Goal: Task Accomplishment & Management: Complete application form

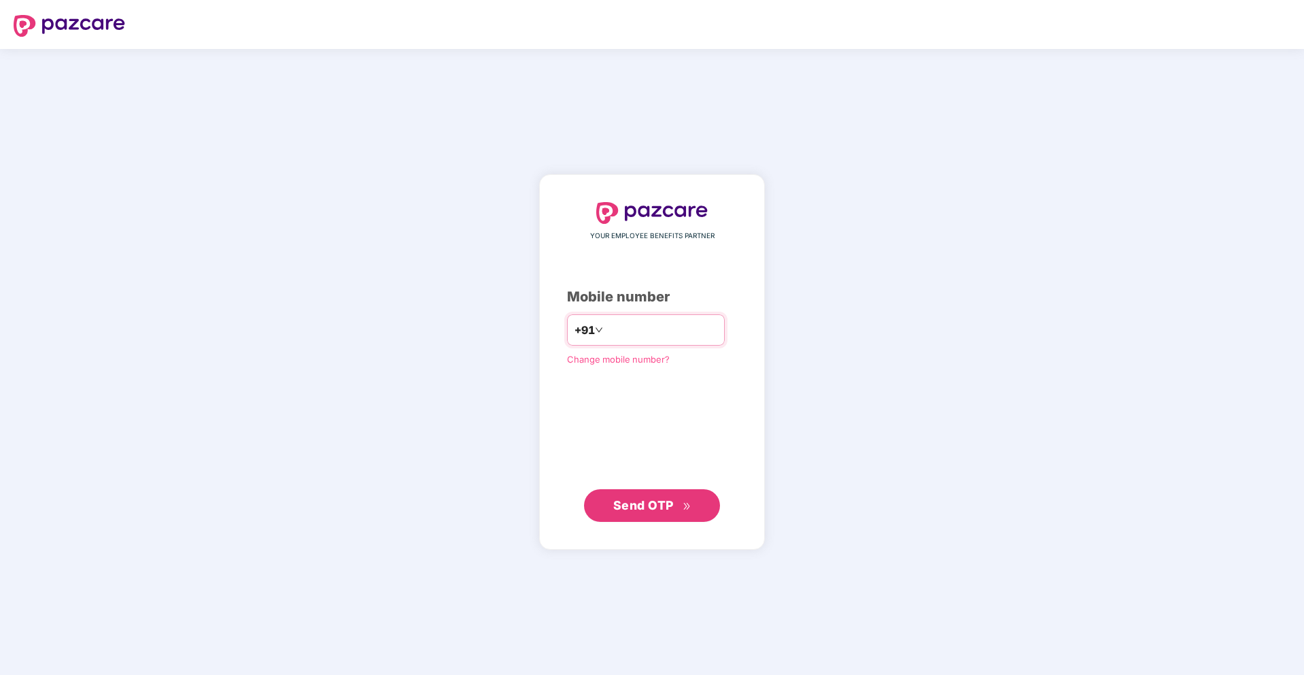
click at [689, 328] on input "number" at bounding box center [662, 330] width 112 height 22
type input "**********"
click at [649, 494] on button "Send OTP" at bounding box center [652, 504] width 136 height 33
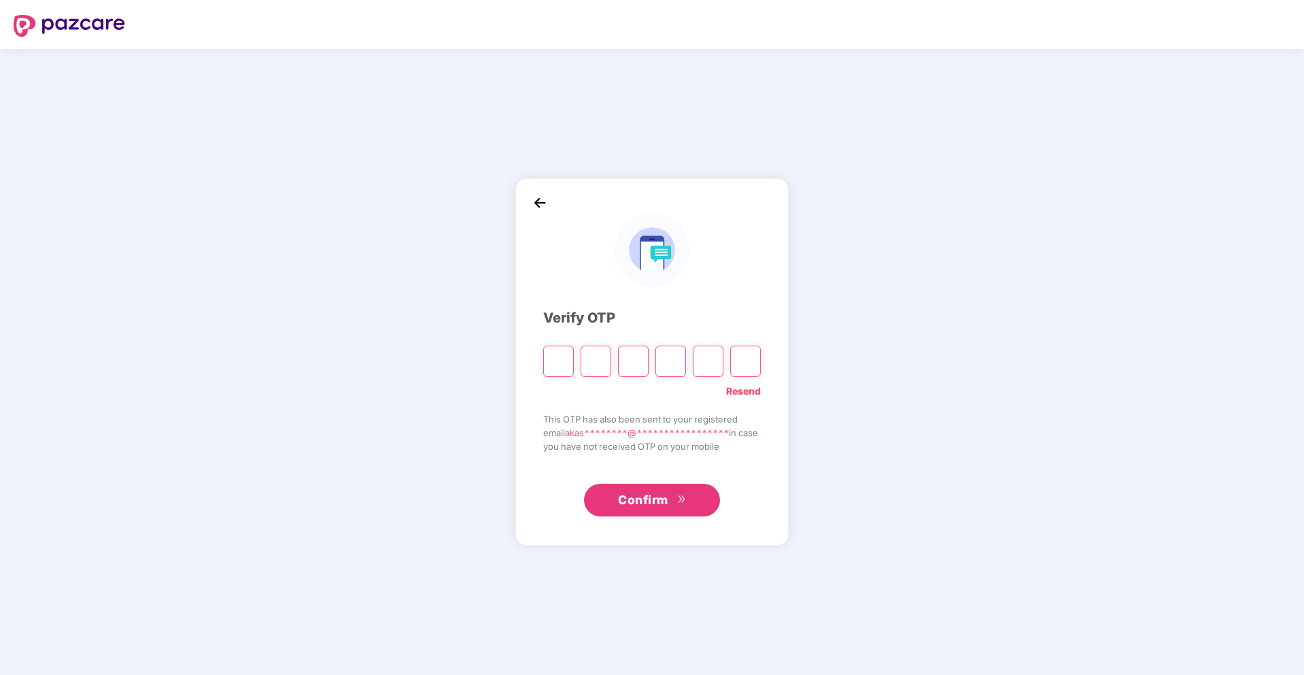
type input "*"
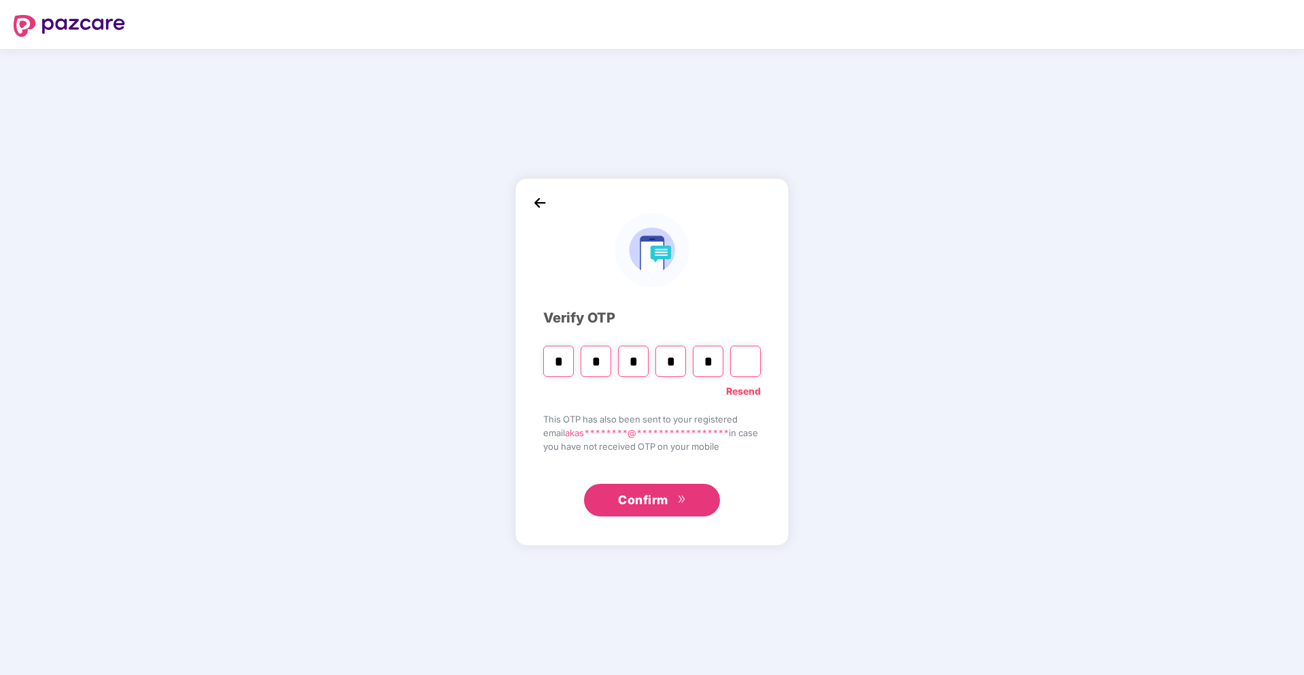
type input "*"
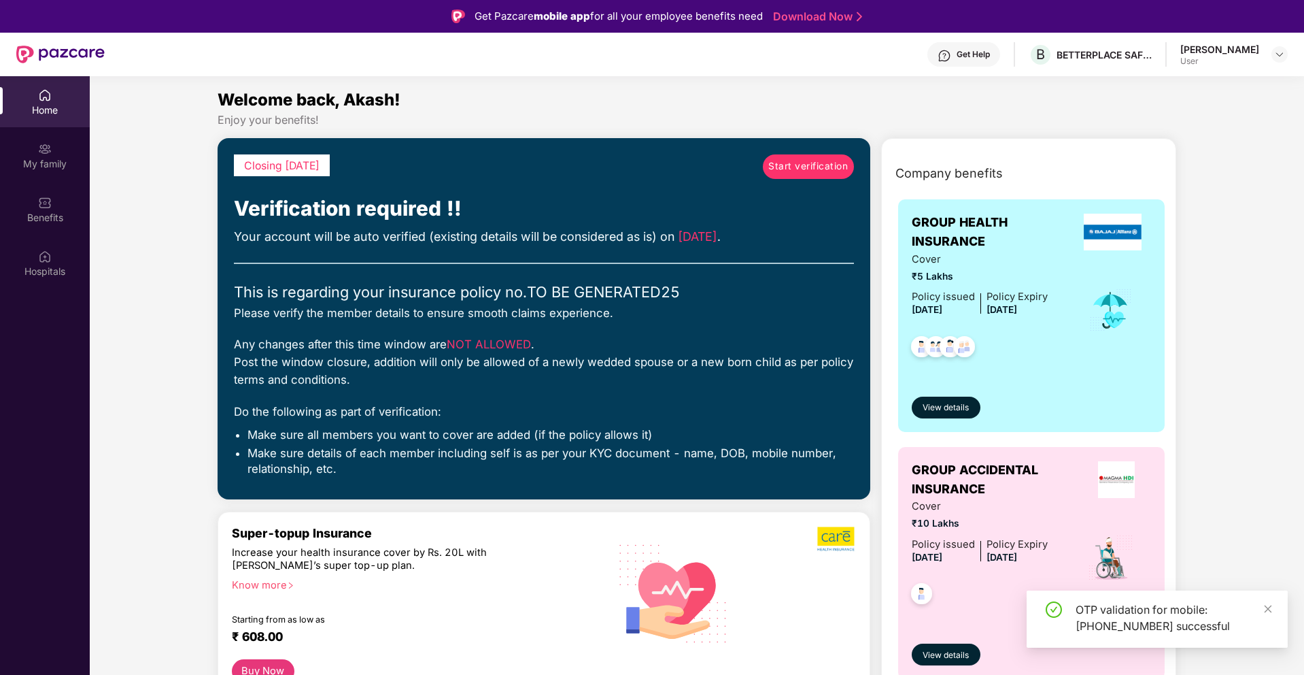
click at [1260, 609] on div "OTP validation for mobile: +917838727417 successful" at bounding box center [1174, 617] width 196 height 33
click at [777, 166] on span "Start verification" at bounding box center [808, 166] width 80 height 15
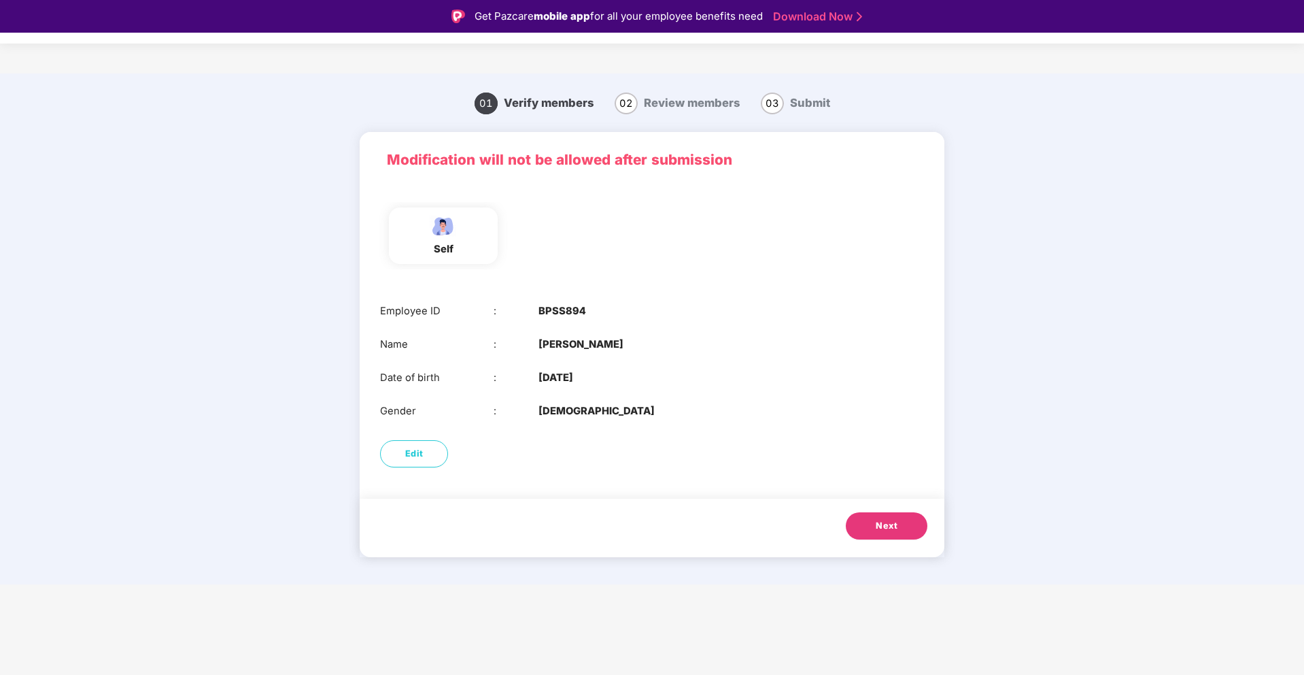
click at [898, 531] on button "Next" at bounding box center [887, 525] width 82 height 27
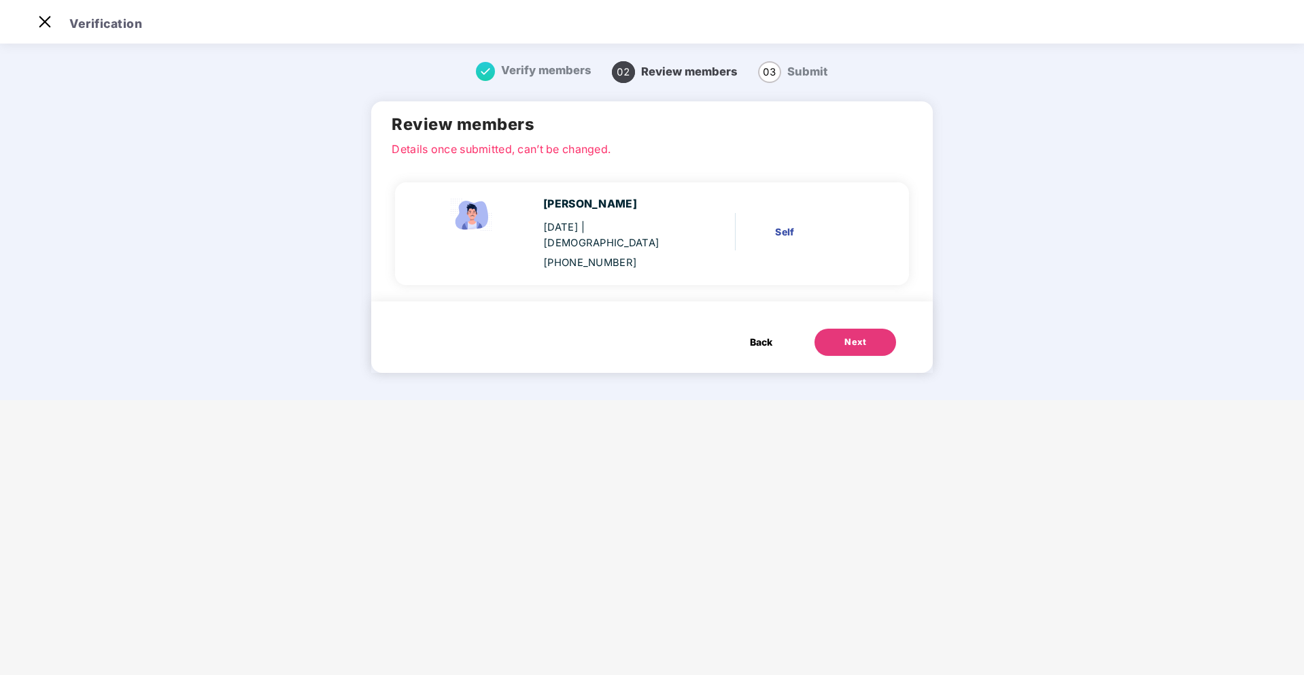
click at [750, 328] on button "Back" at bounding box center [761, 341] width 50 height 27
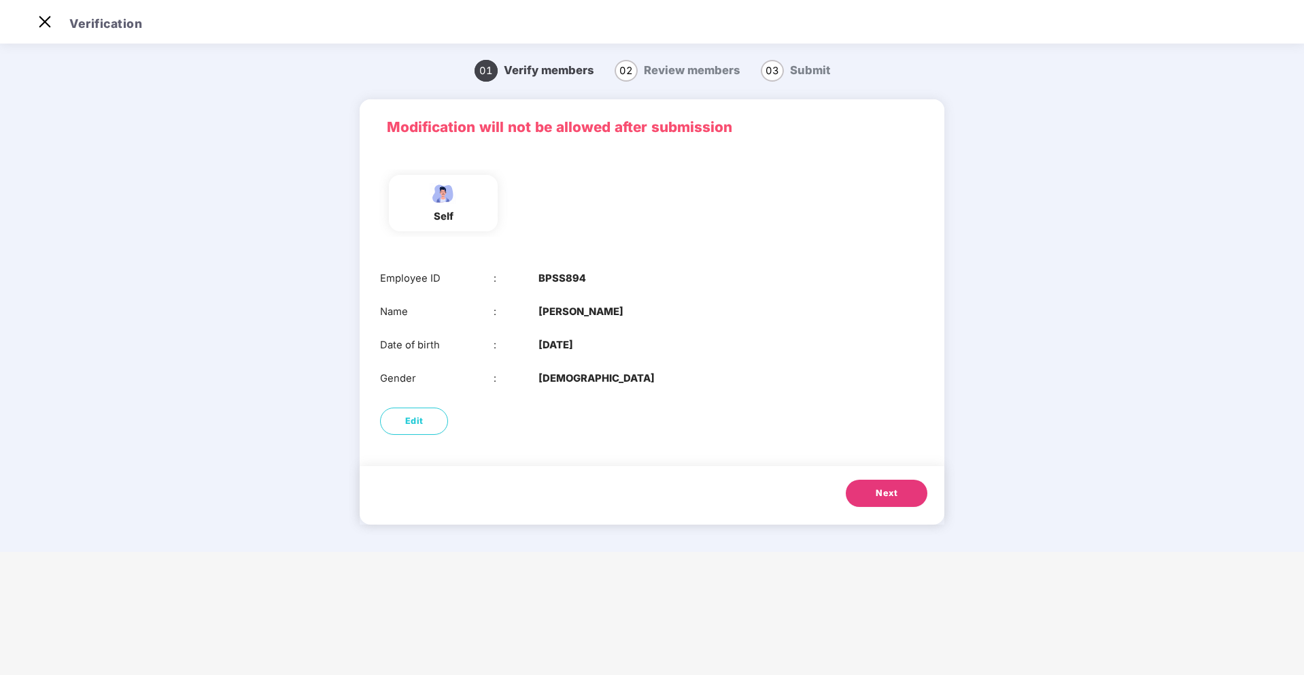
click at [871, 492] on button "Next" at bounding box center [887, 492] width 82 height 27
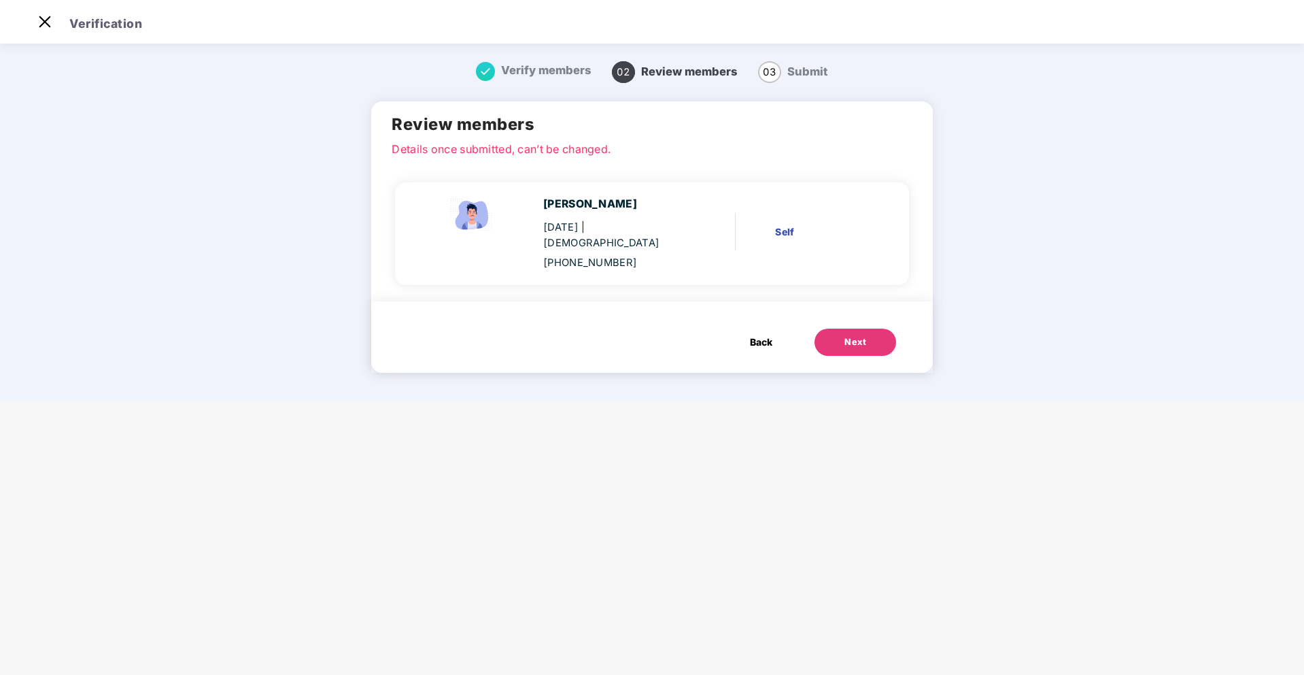
click at [855, 335] on div "Next" at bounding box center [856, 342] width 22 height 14
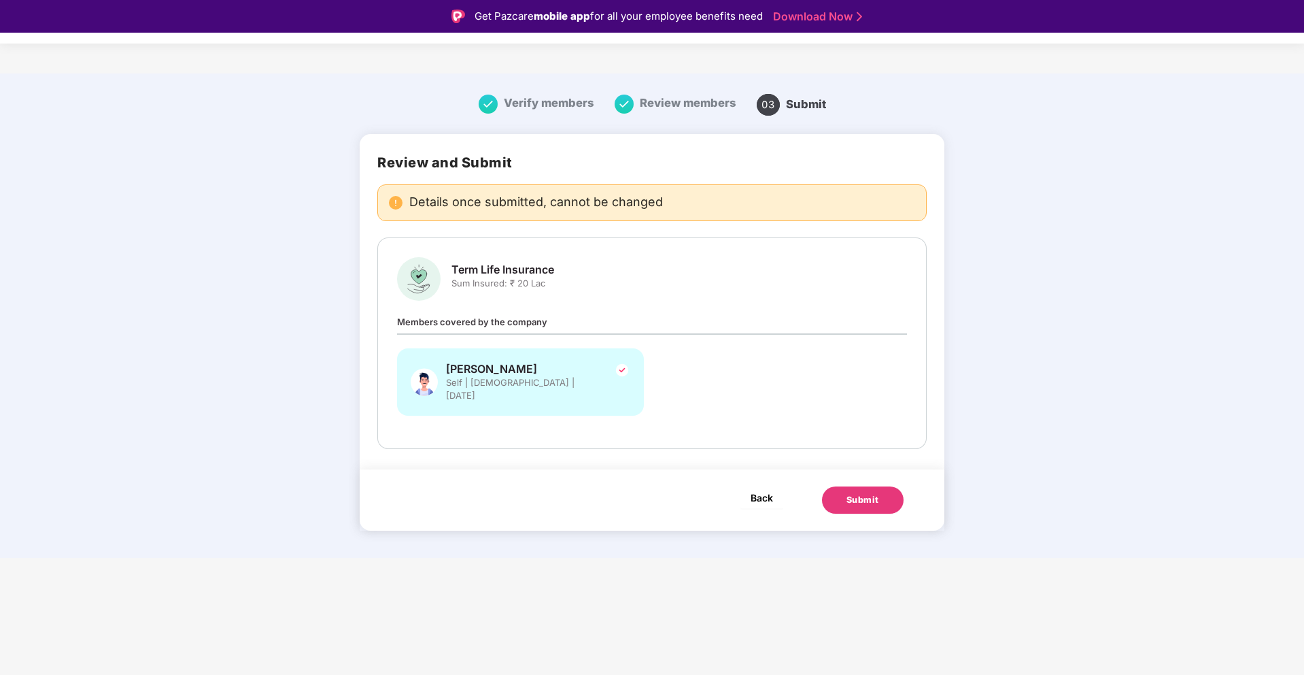
click at [764, 491] on span "Back" at bounding box center [762, 497] width 22 height 17
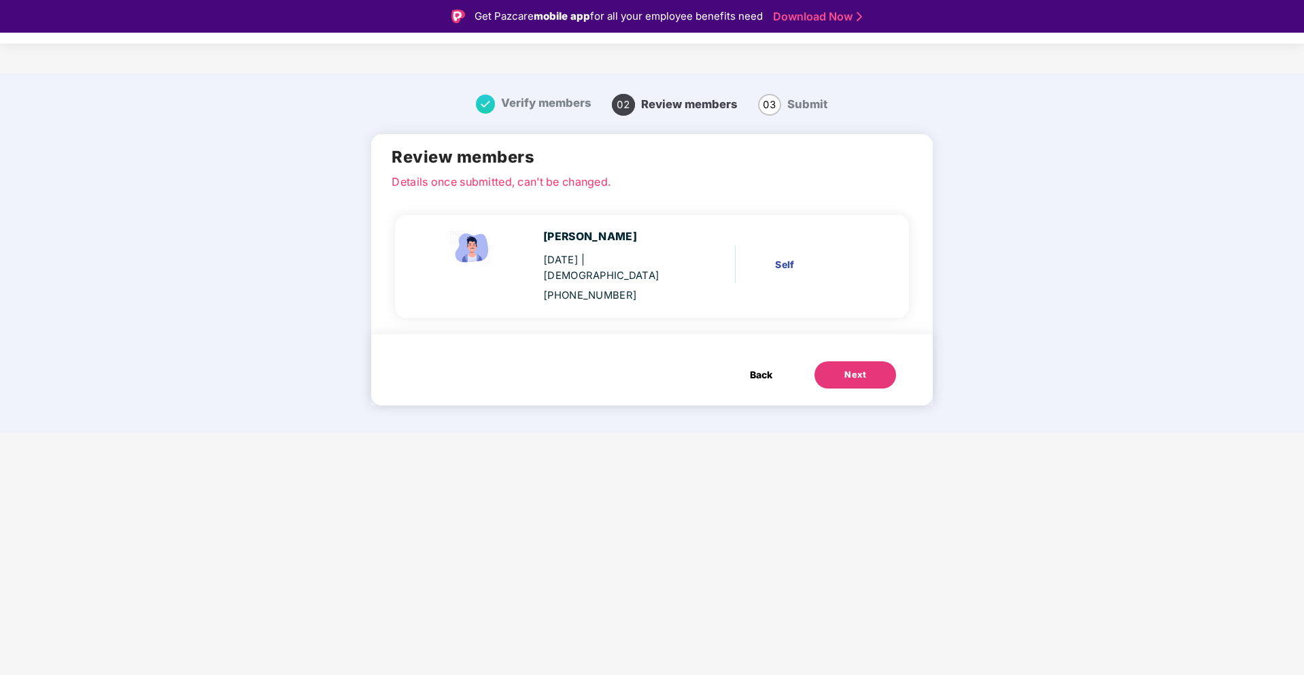
scroll to position [33, 0]
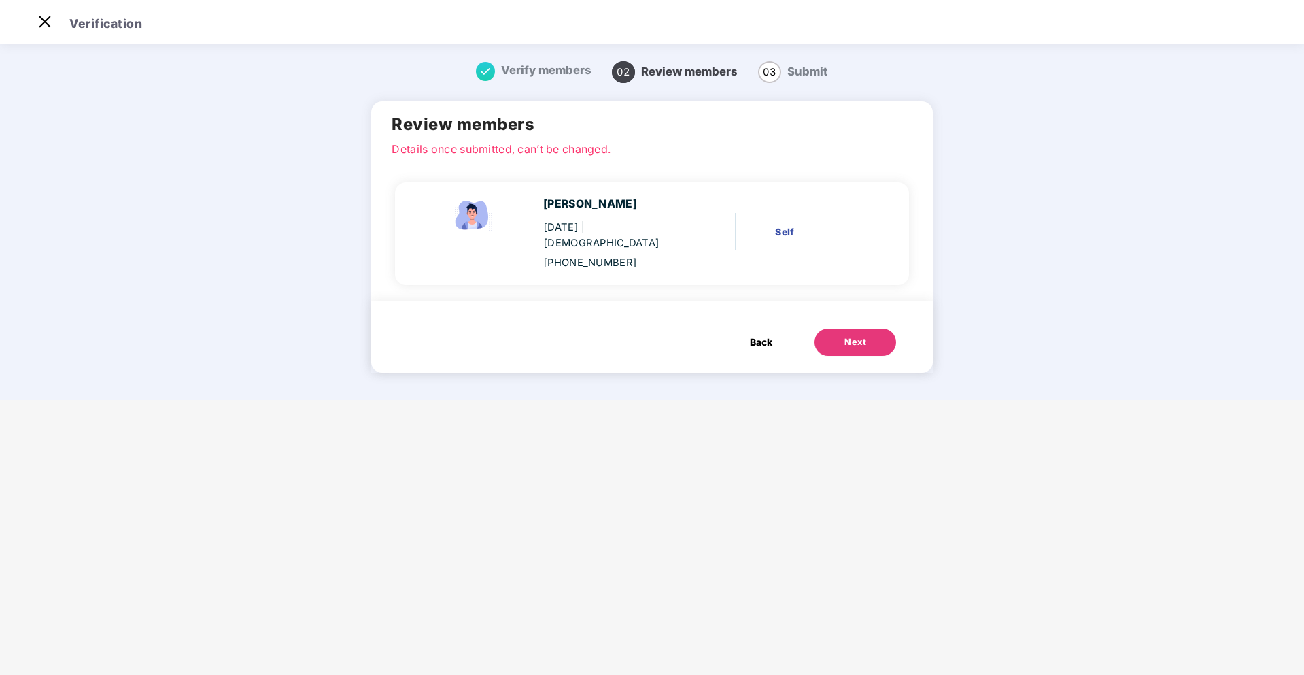
click at [776, 224] on div "Self" at bounding box center [821, 231] width 92 height 15
click at [776, 229] on div "Self" at bounding box center [821, 231] width 92 height 15
drag, startPoint x: 453, startPoint y: 156, endPoint x: 597, endPoint y: 154, distance: 144.2
click at [597, 154] on div "Review members Details once submitted, can’t be changed." at bounding box center [651, 132] width 561 height 62
click at [597, 153] on p "Details once submitted, can’t be changed." at bounding box center [652, 147] width 520 height 12
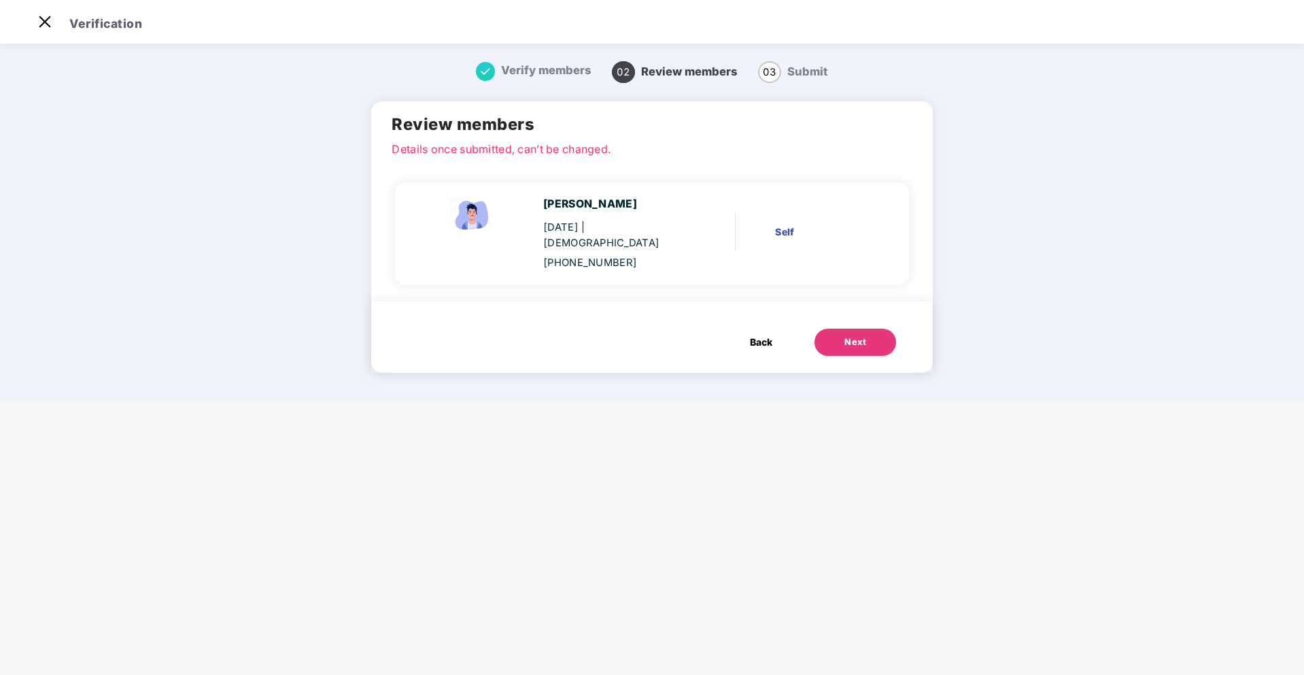
click at [854, 328] on button "Next" at bounding box center [856, 341] width 82 height 27
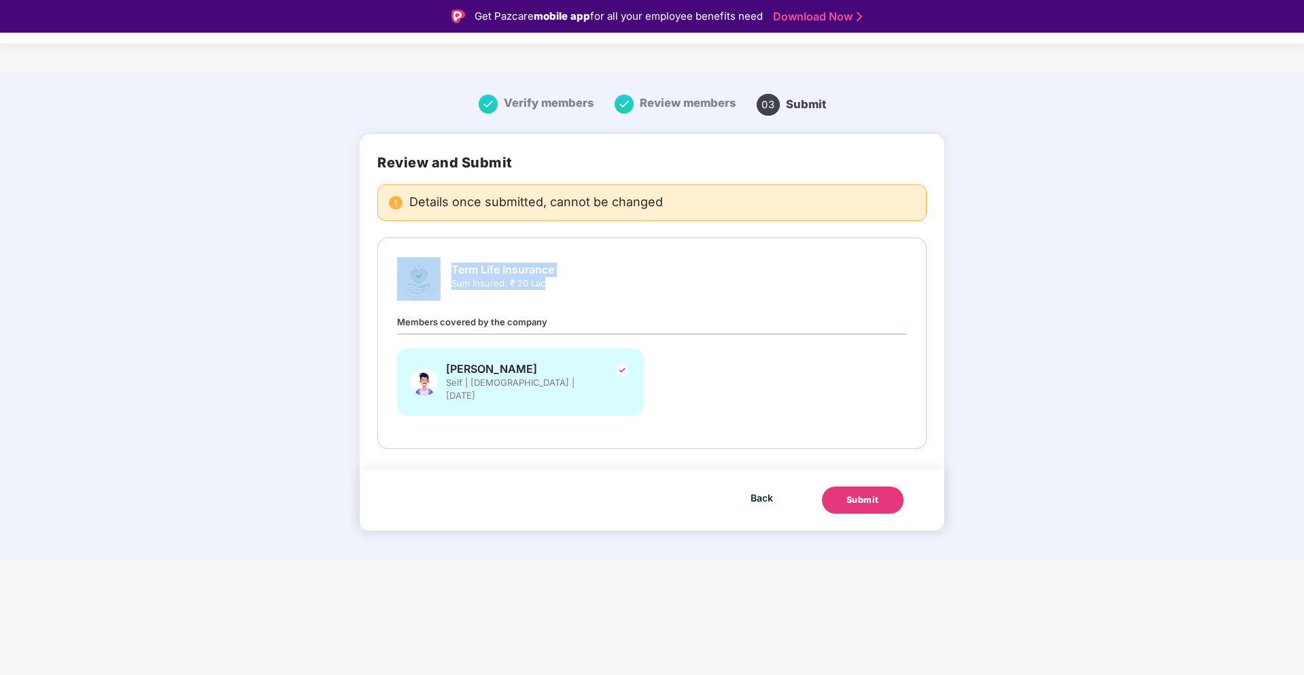
drag, startPoint x: 551, startPoint y: 286, endPoint x: 428, endPoint y: 267, distance: 124.5
click at [428, 267] on div "Term Life Insurance Sum Insured: ₹ 20 Lac" at bounding box center [652, 279] width 510 height 44
click at [504, 279] on span "Sum Insured: ₹ 20 Lac" at bounding box center [502, 283] width 103 height 13
click at [579, 202] on span "Details once submitted, cannot be changed" at bounding box center [536, 203] width 254 height 14
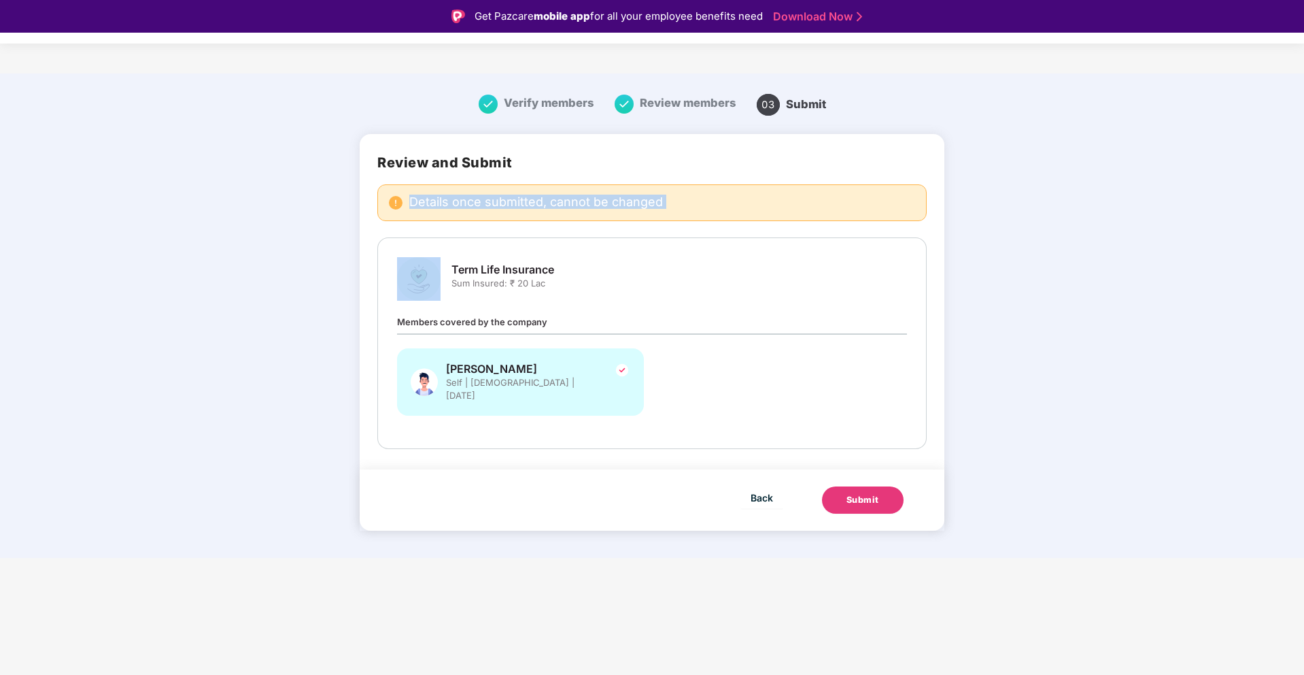
click at [579, 202] on span "Details once submitted, cannot be changed" at bounding box center [536, 203] width 254 height 14
click at [624, 371] on img at bounding box center [622, 370] width 16 height 16
click at [770, 489] on span "Back" at bounding box center [762, 497] width 22 height 17
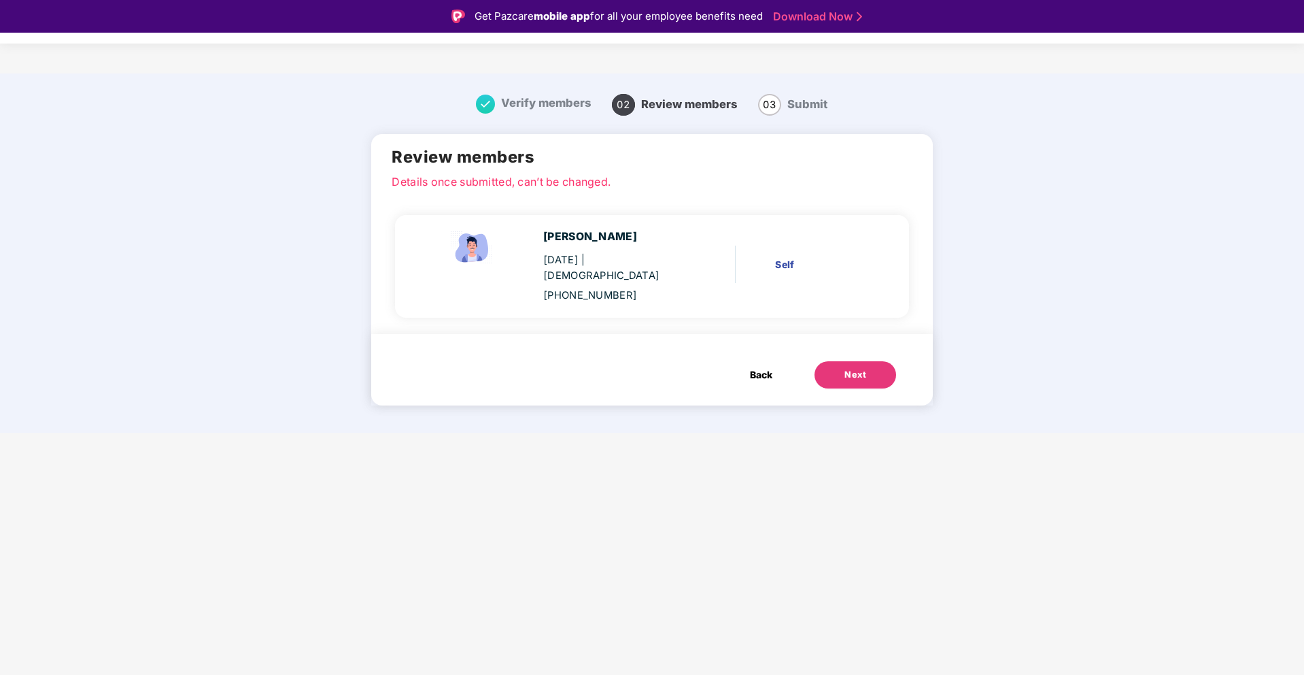
scroll to position [33, 0]
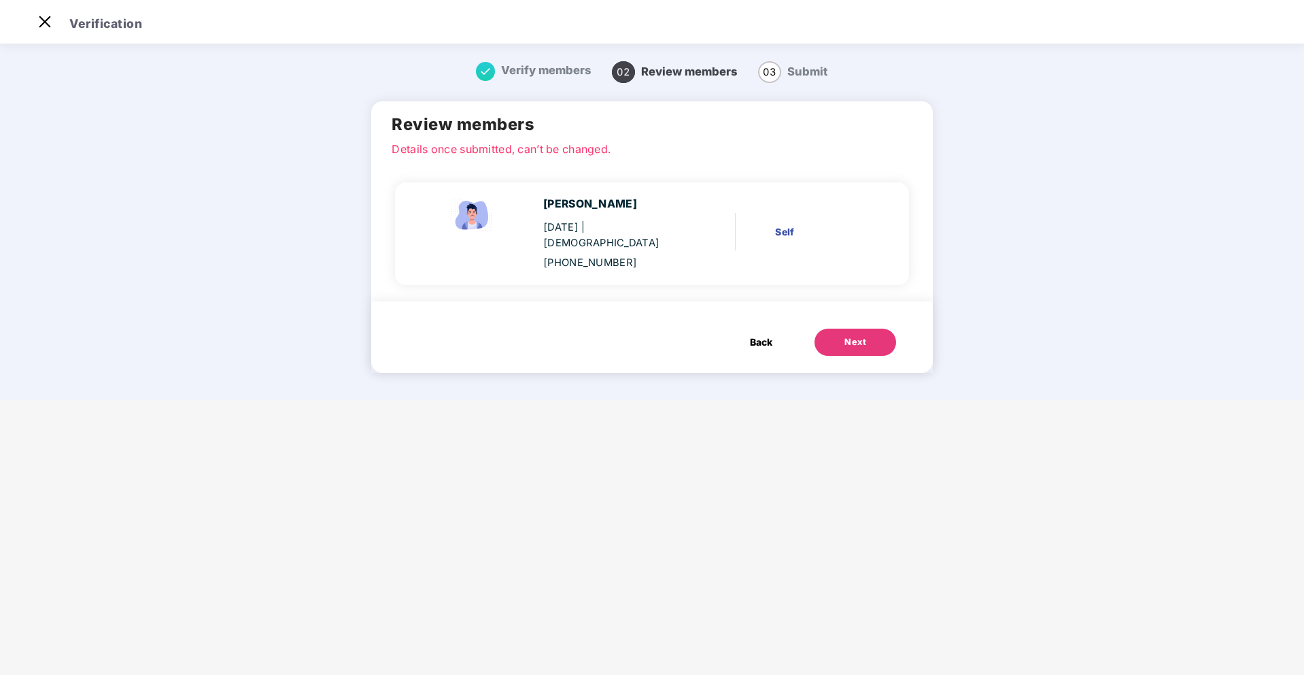
click at [764, 335] on span "Back" at bounding box center [761, 342] width 22 height 15
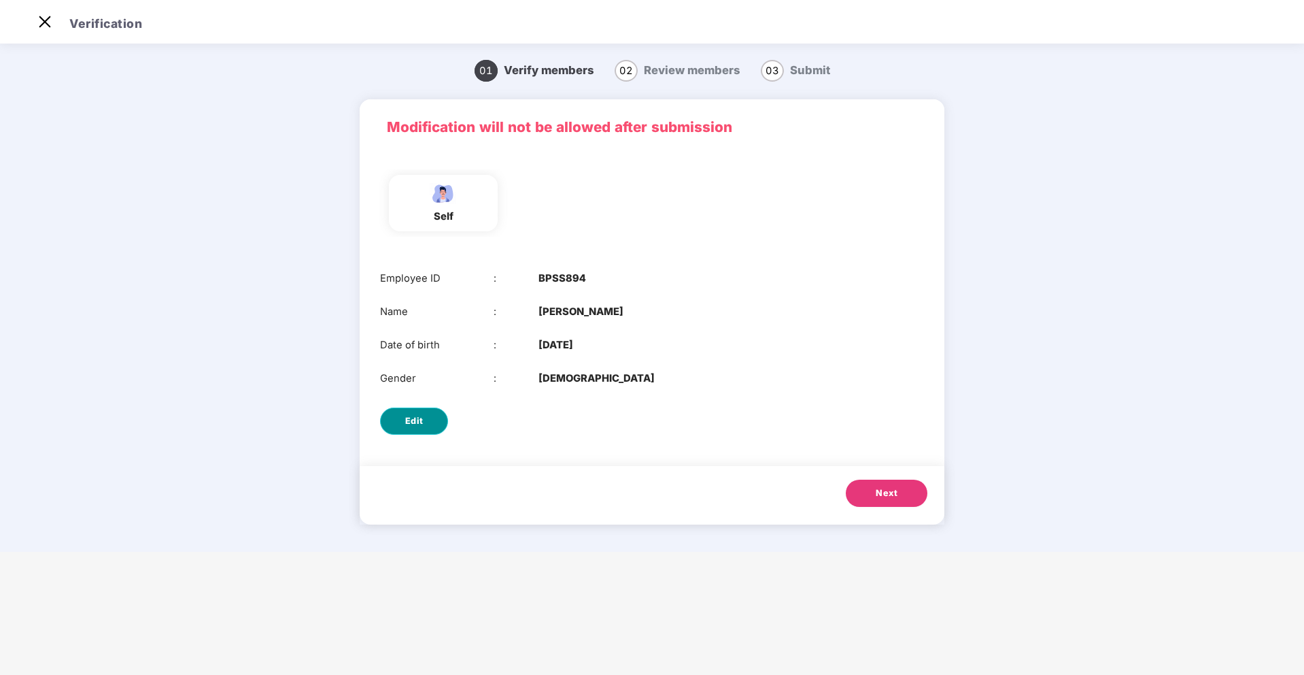
click at [410, 417] on span "Edit" at bounding box center [414, 421] width 18 height 14
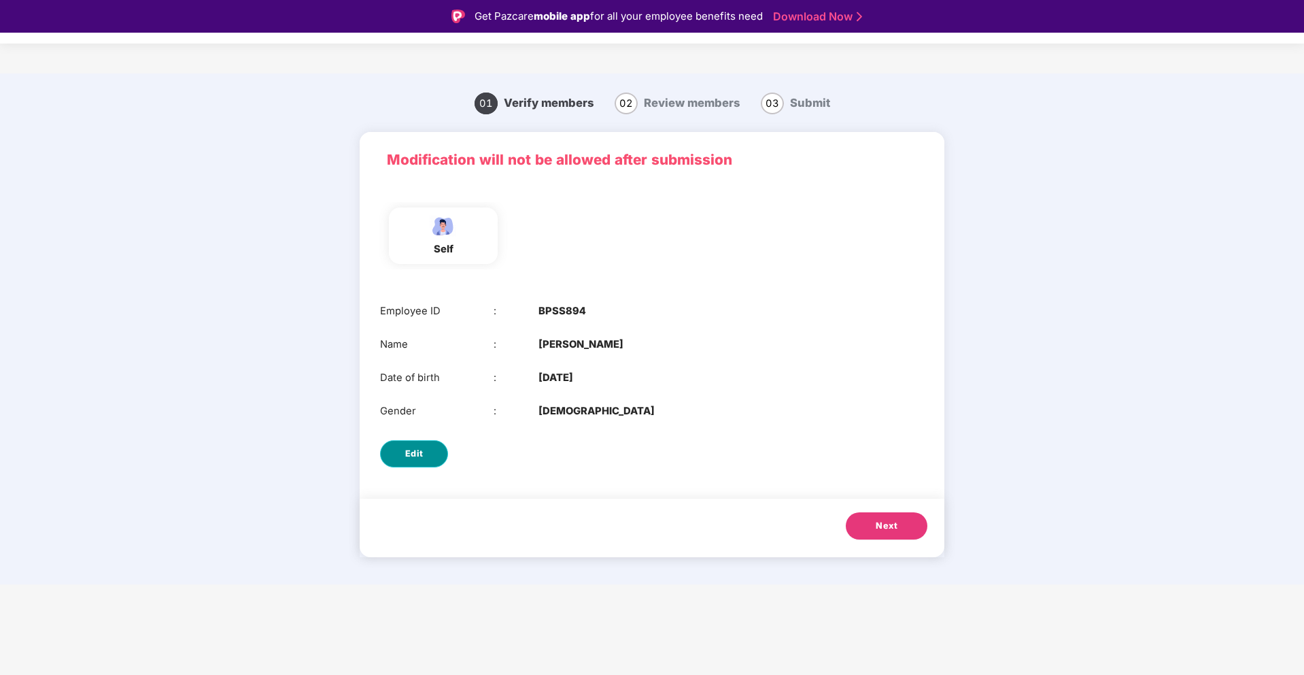
select select "****"
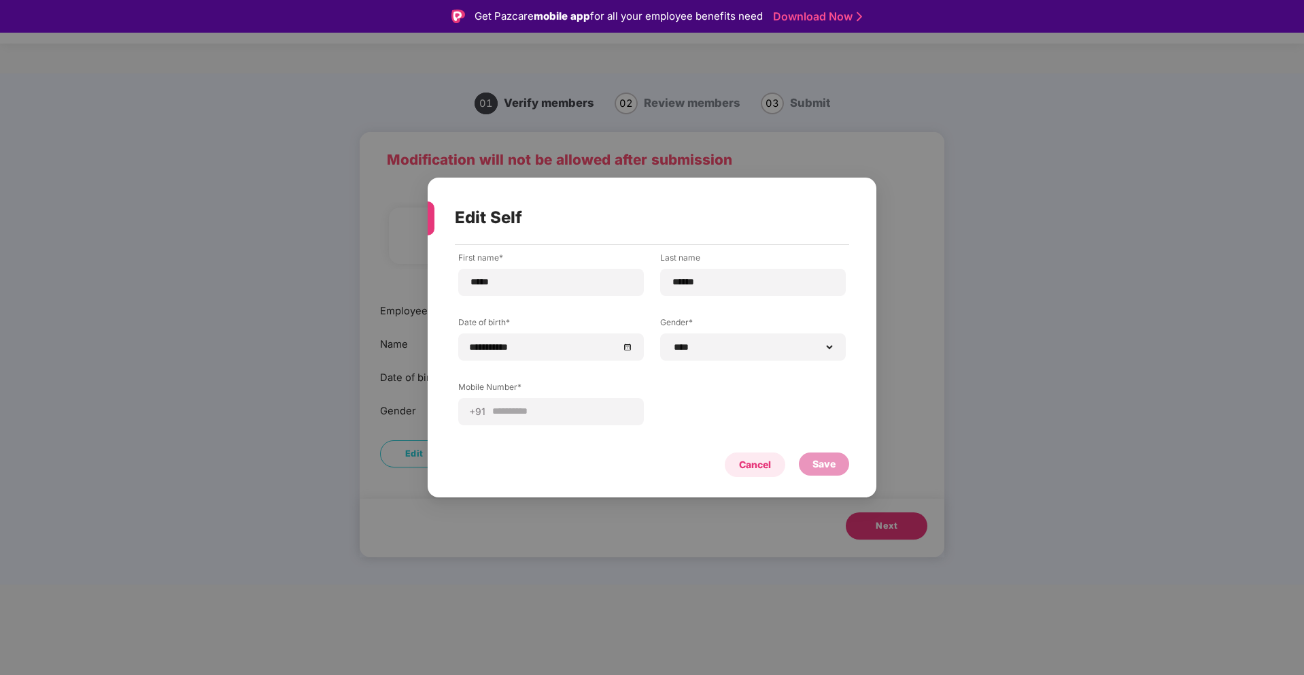
click at [756, 466] on div "Cancel" at bounding box center [755, 464] width 32 height 15
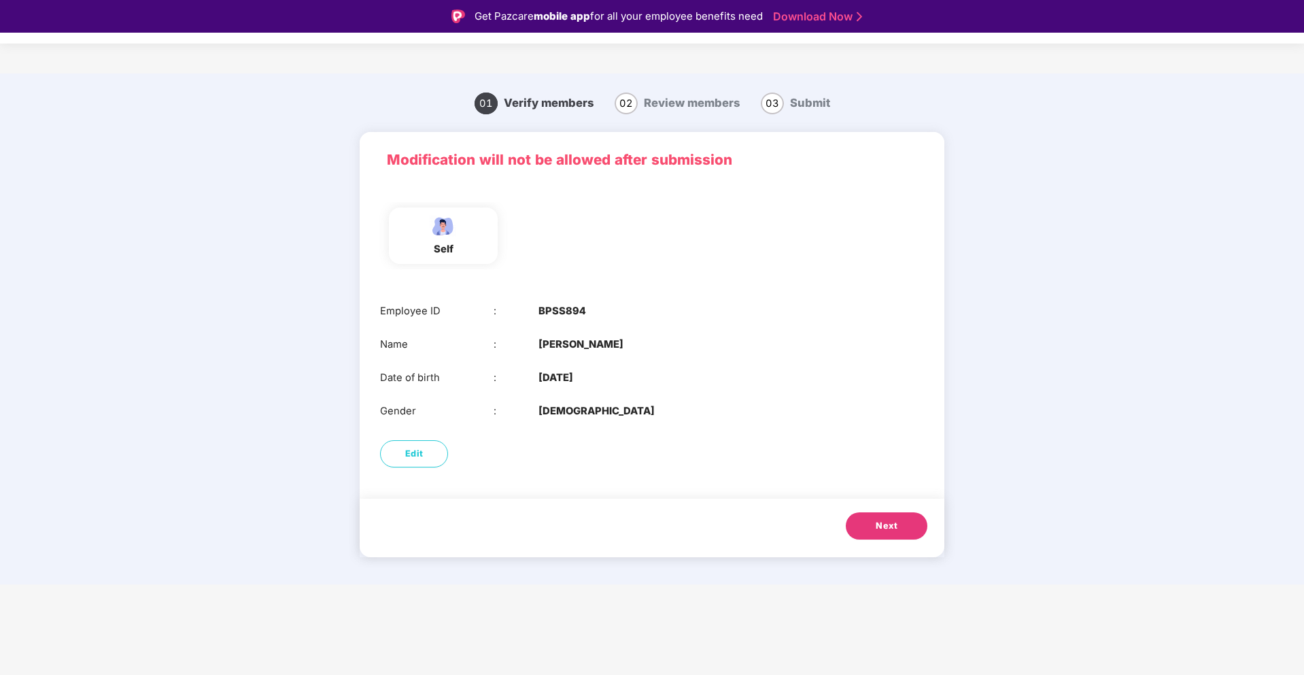
click at [460, 243] on div "self" at bounding box center [443, 249] width 34 height 16
click at [867, 520] on button "Next" at bounding box center [887, 525] width 82 height 27
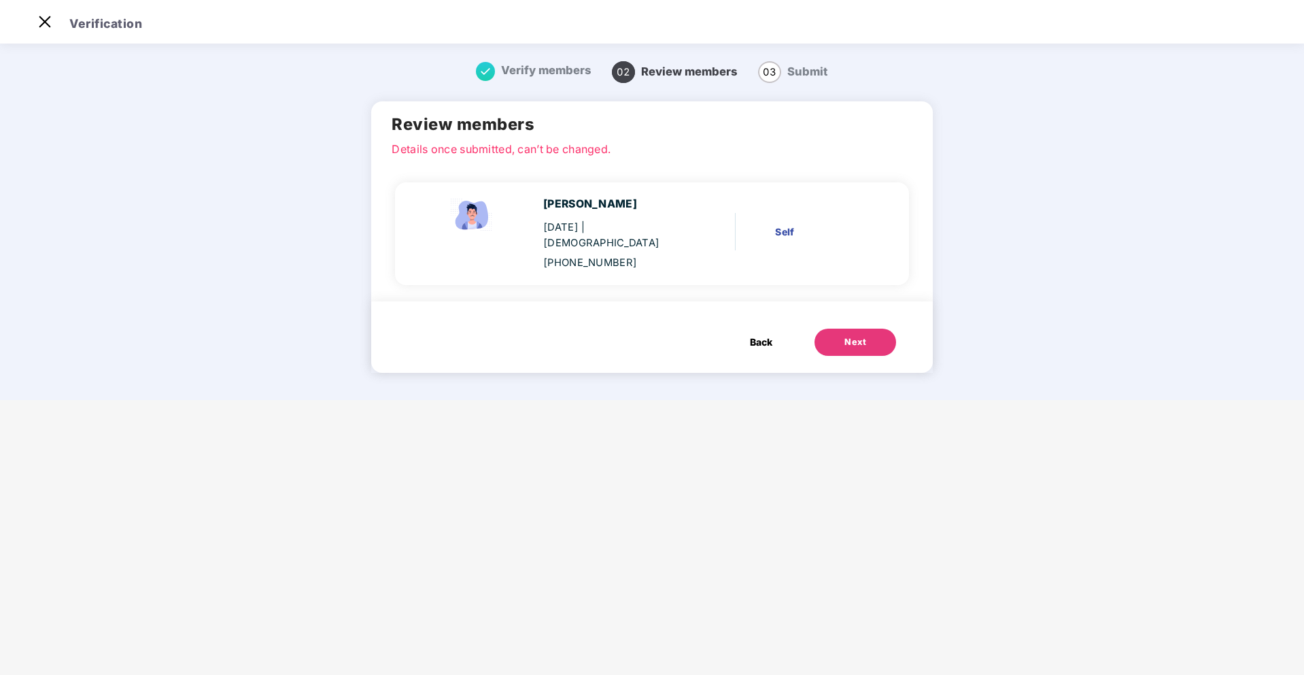
click at [845, 335] on div "Next" at bounding box center [856, 342] width 22 height 14
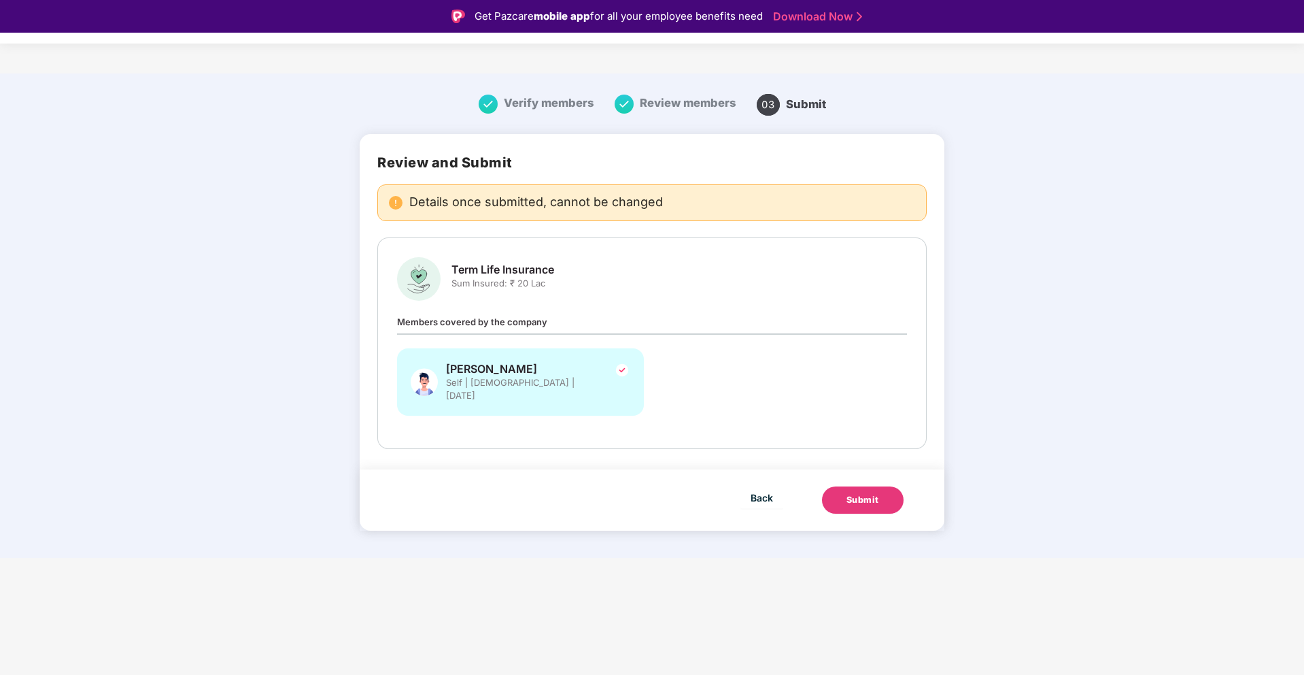
click at [880, 494] on button "Submit" at bounding box center [863, 499] width 82 height 27
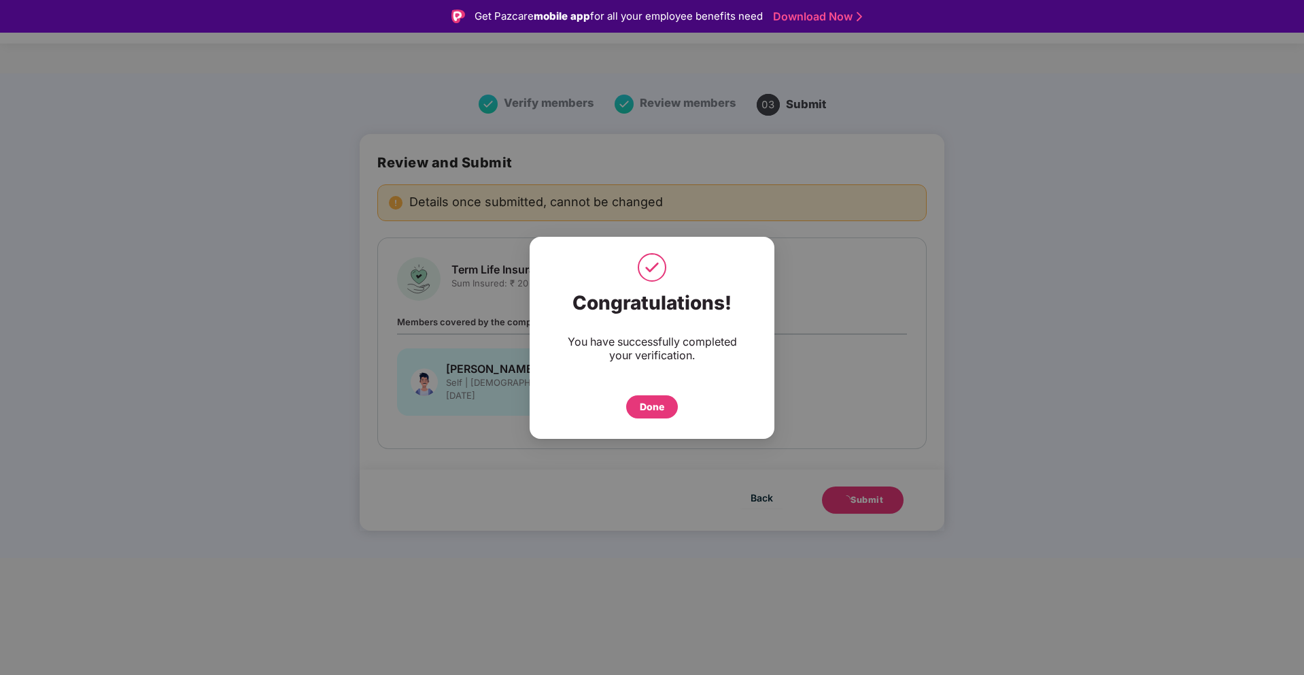
drag, startPoint x: 880, startPoint y: 494, endPoint x: 706, endPoint y: 467, distance: 176.1
click at [706, 451] on div "Congratulations! You have successfully completed your verification. Done" at bounding box center [652, 337] width 1304 height 675
click at [660, 407] on div "Done" at bounding box center [652, 406] width 24 height 15
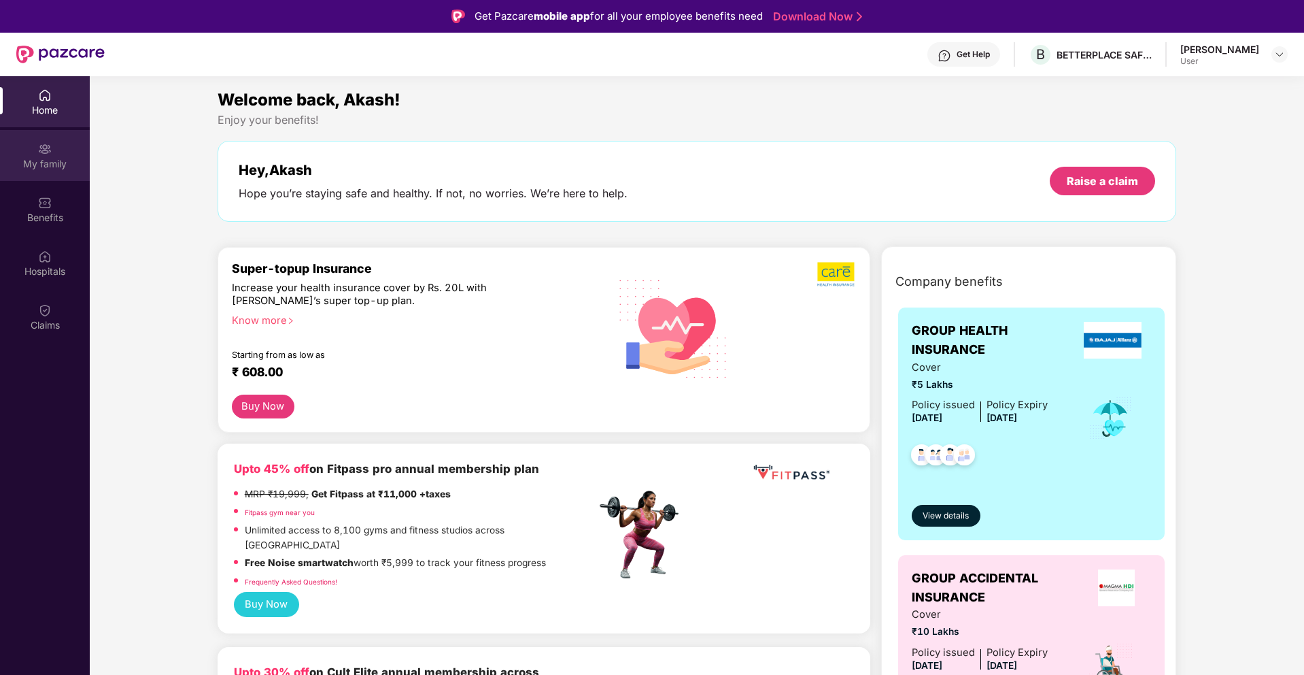
click at [67, 143] on div "My family" at bounding box center [45, 155] width 90 height 51
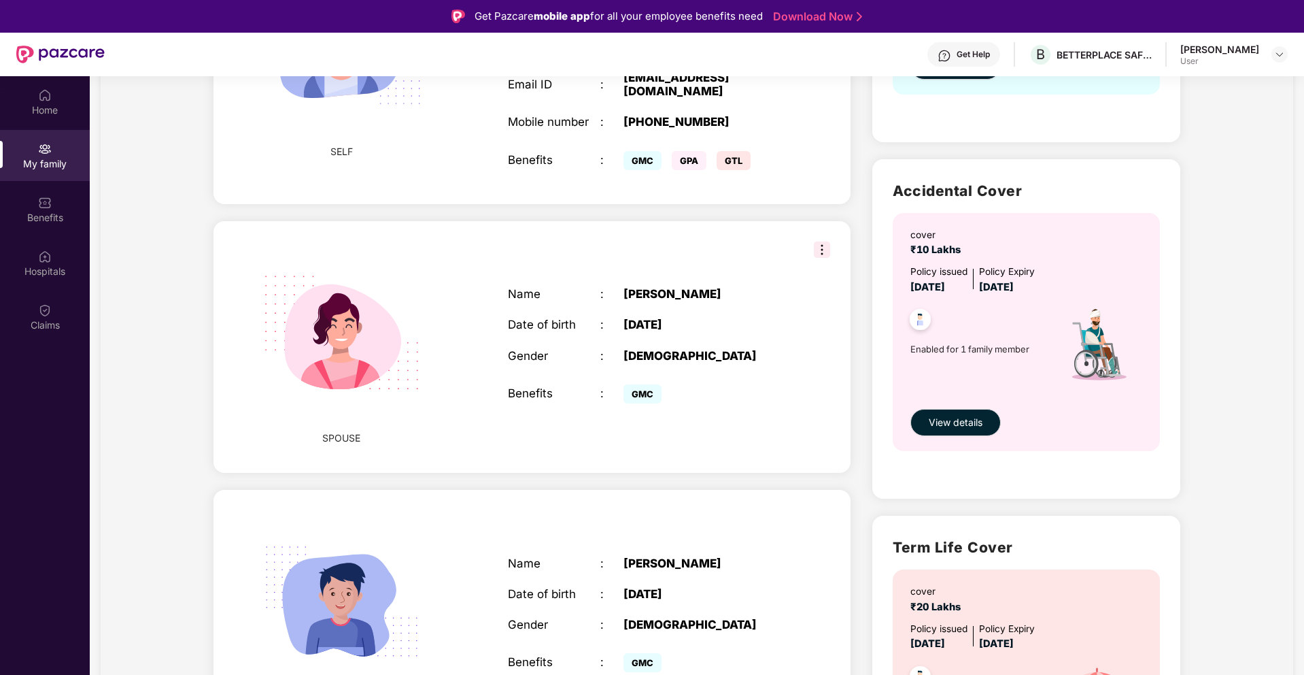
scroll to position [357, 0]
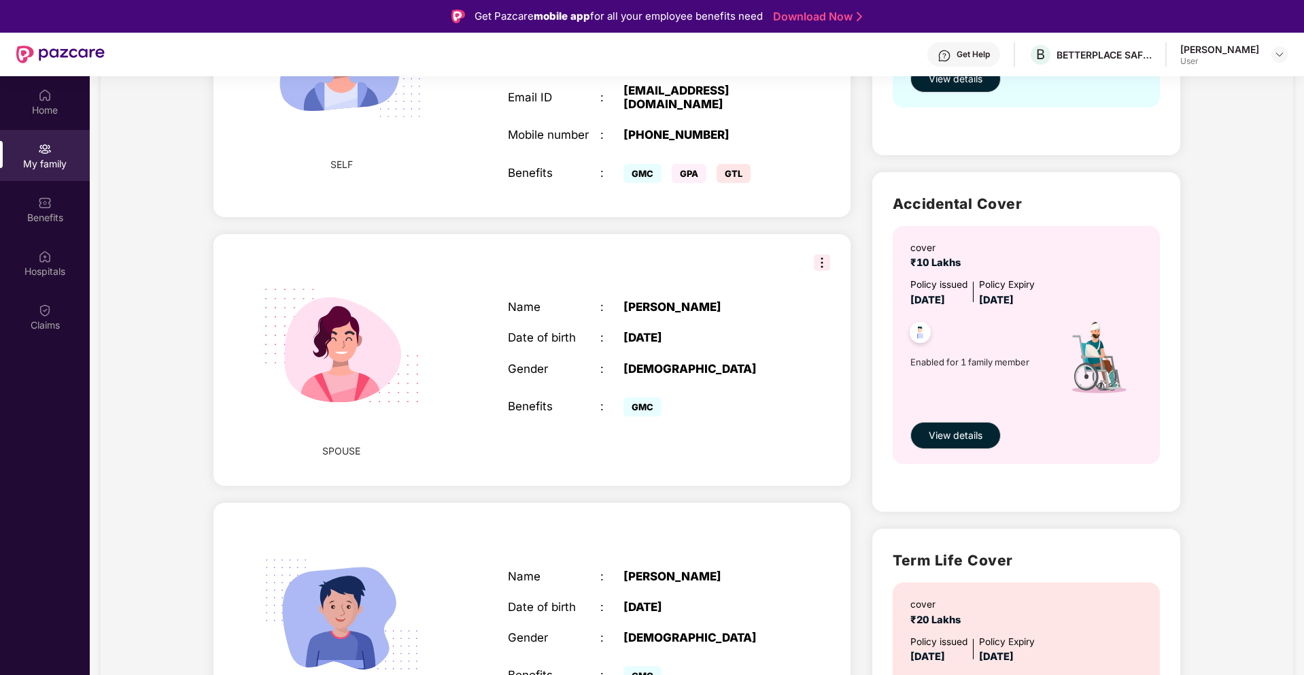
click at [819, 263] on img at bounding box center [822, 262] width 16 height 16
click at [733, 282] on div "SPOUSE Name : [PERSON_NAME] Date of birth : [DEMOGRAPHIC_DATA] Gender : [DEMOGR…" at bounding box center [532, 360] width 637 height 252
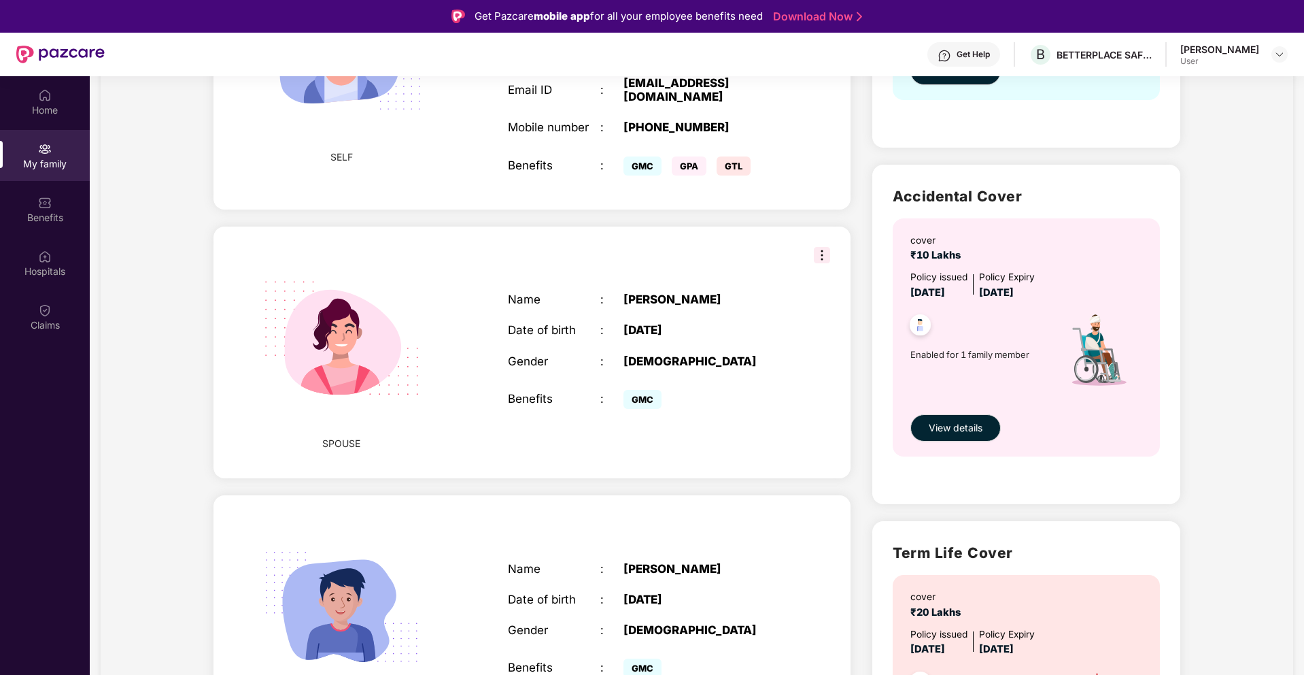
scroll to position [371, 0]
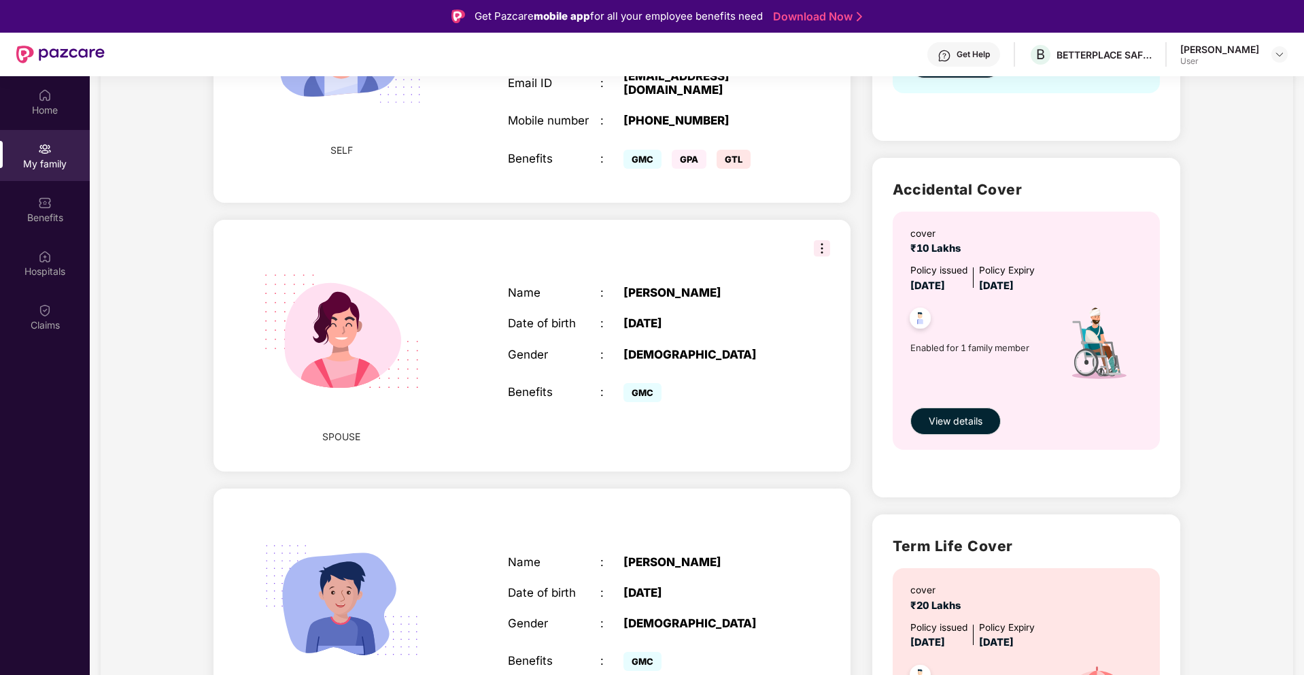
click at [740, 160] on span "GTL" at bounding box center [734, 159] width 34 height 19
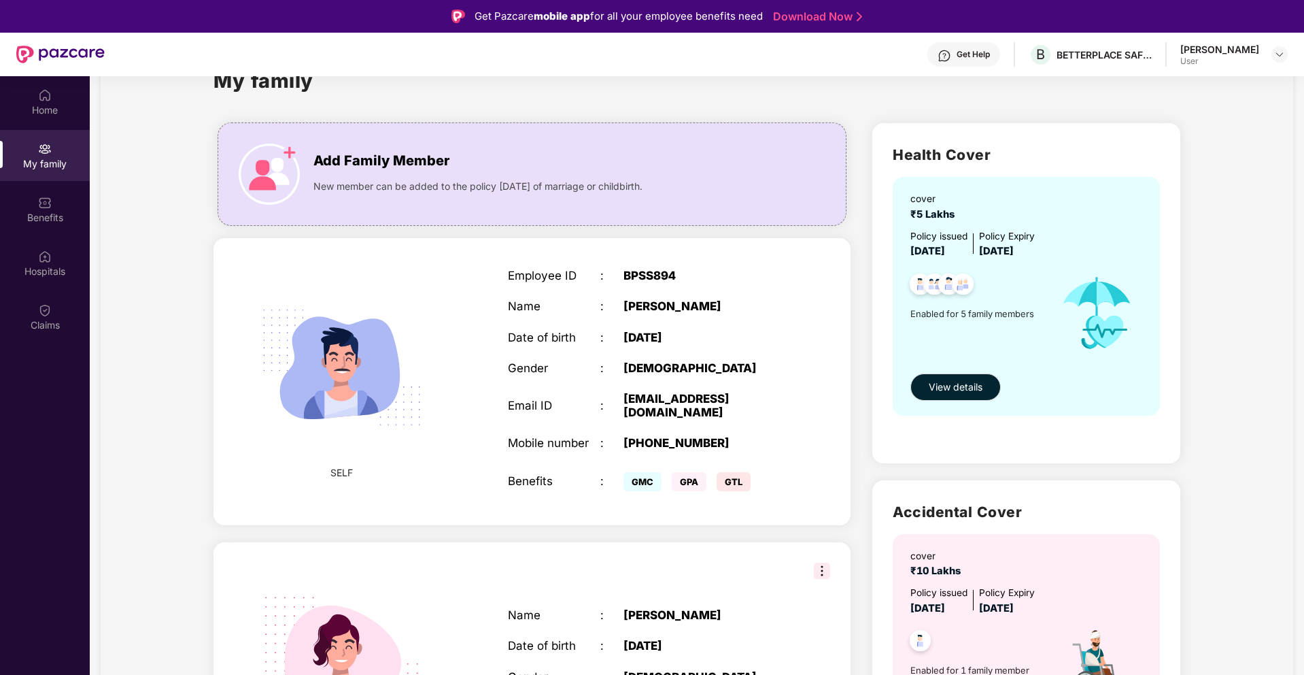
scroll to position [52, 0]
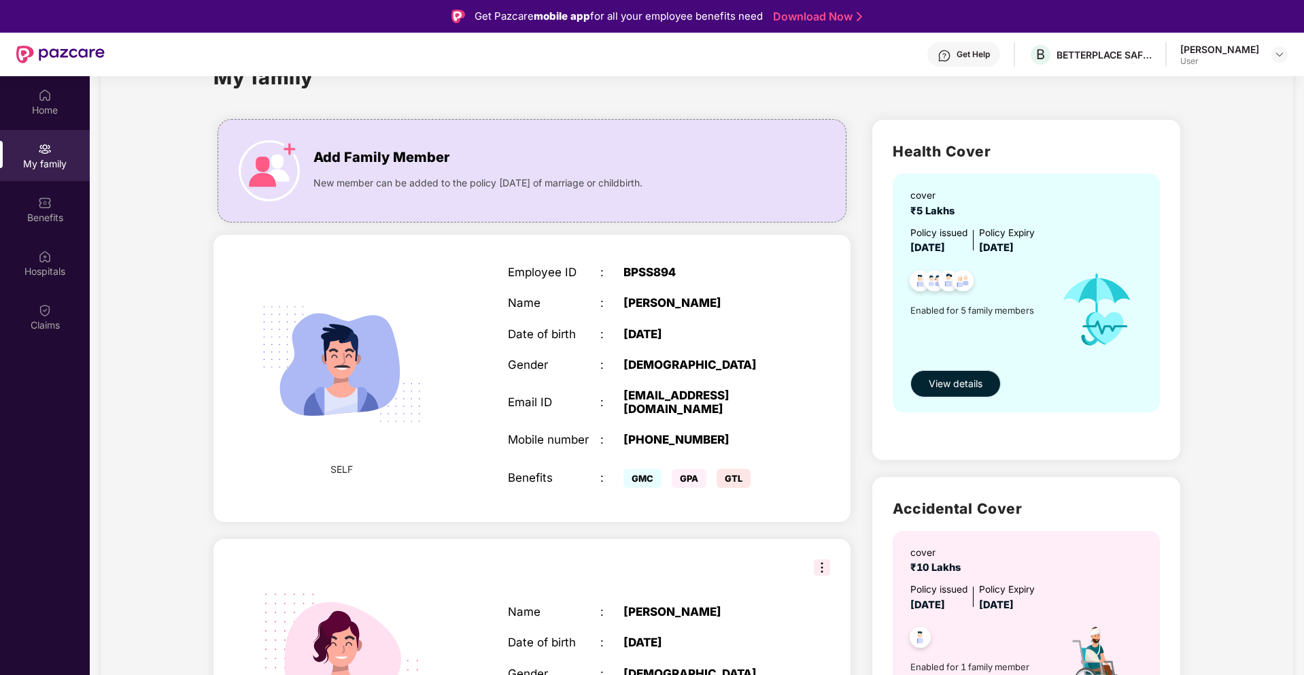
click at [970, 376] on span "View details" at bounding box center [956, 383] width 54 height 15
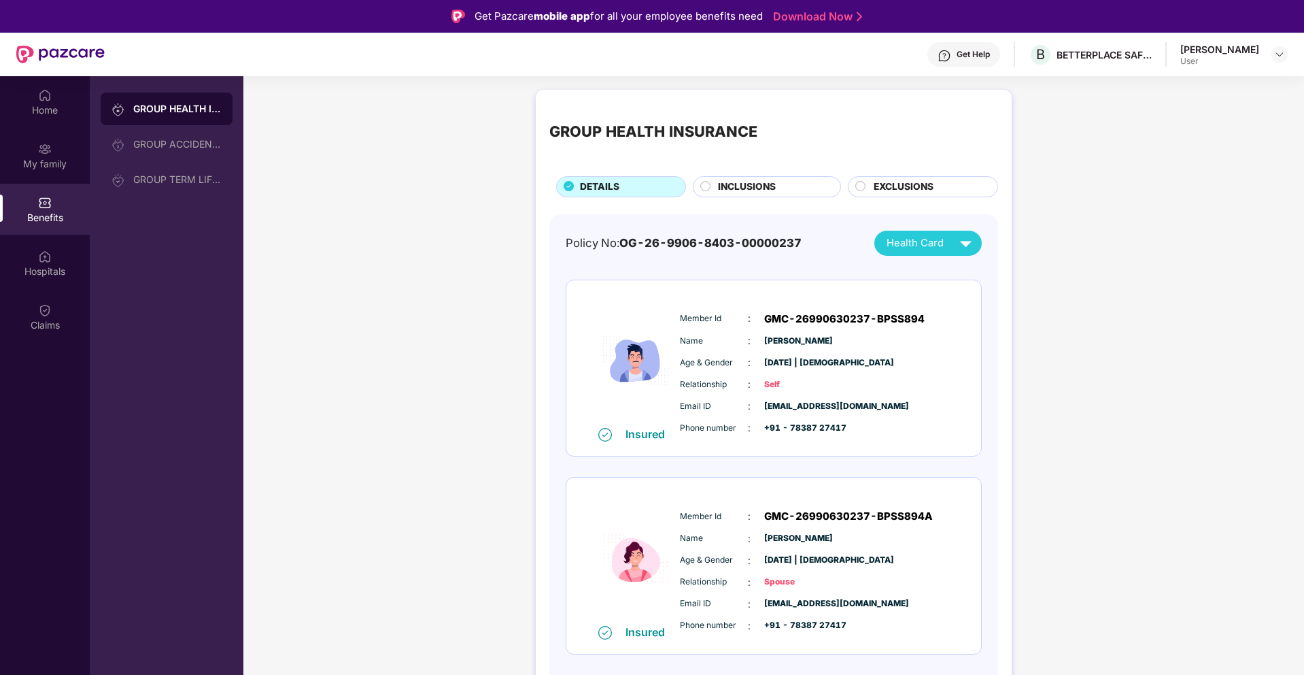
click at [868, 186] on div "EXCLUSIONS" at bounding box center [929, 188] width 124 height 17
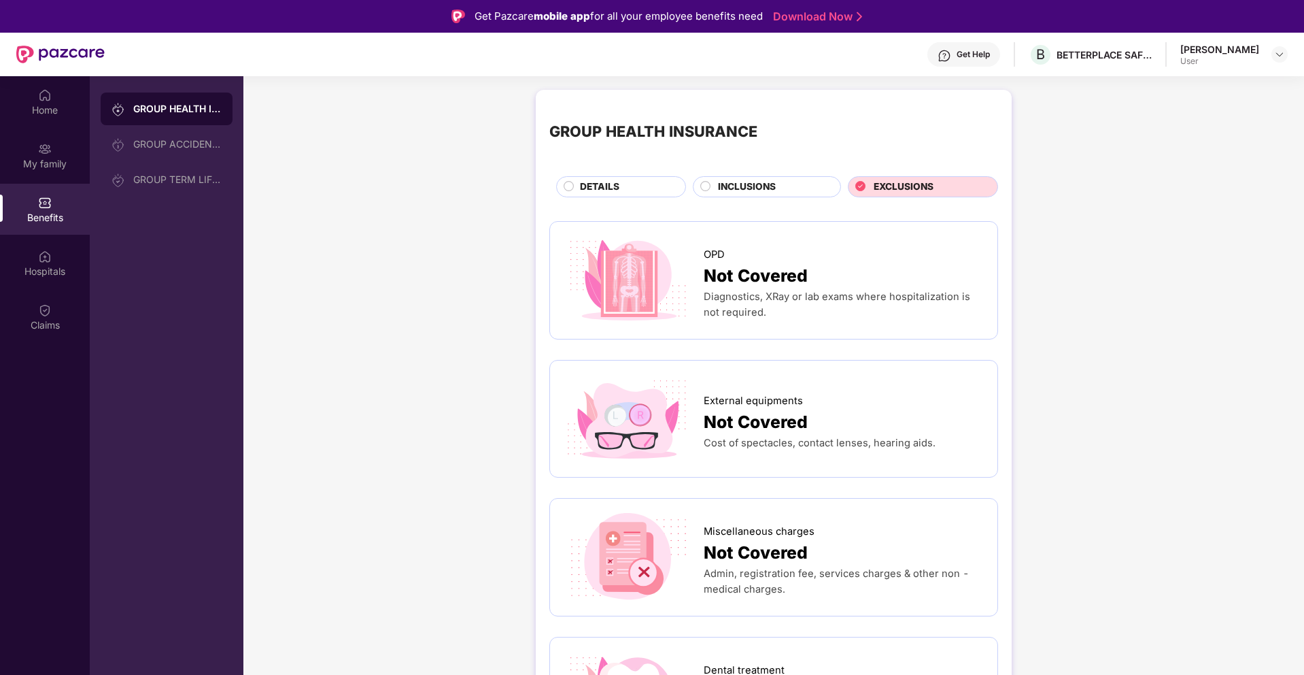
click at [861, 186] on icon at bounding box center [860, 186] width 10 height 10
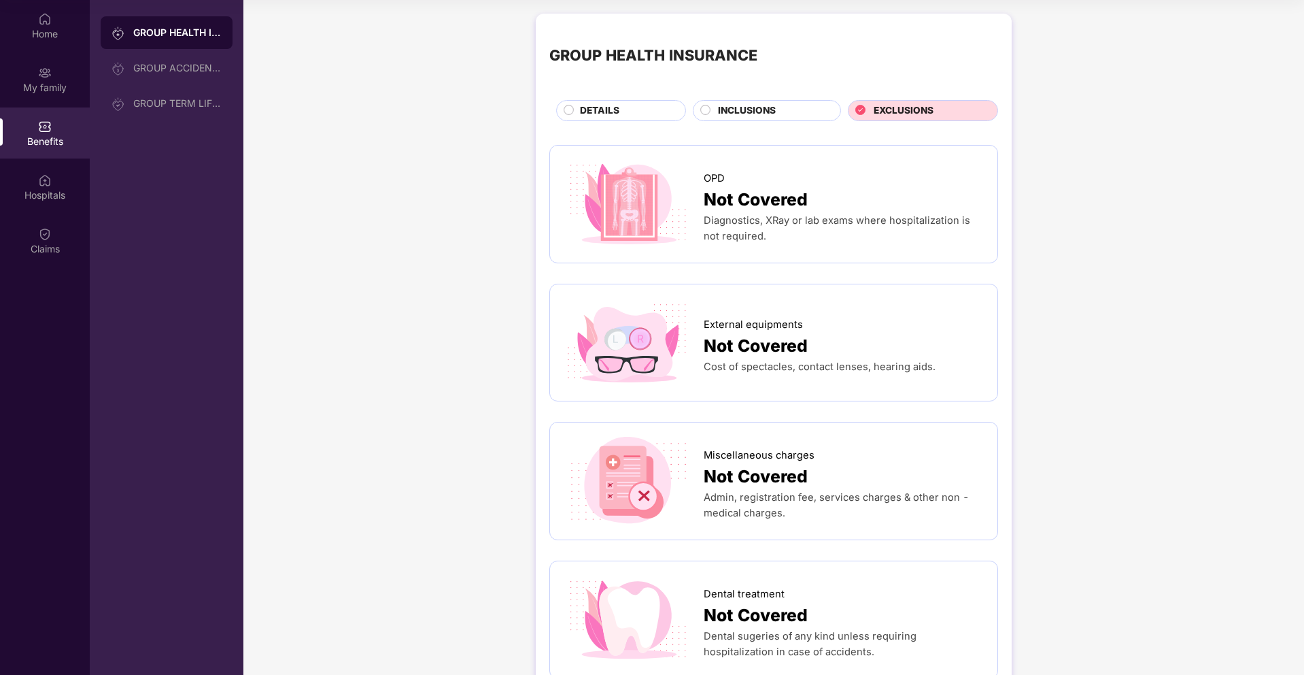
click at [743, 108] on span "INCLUSIONS" at bounding box center [747, 110] width 58 height 15
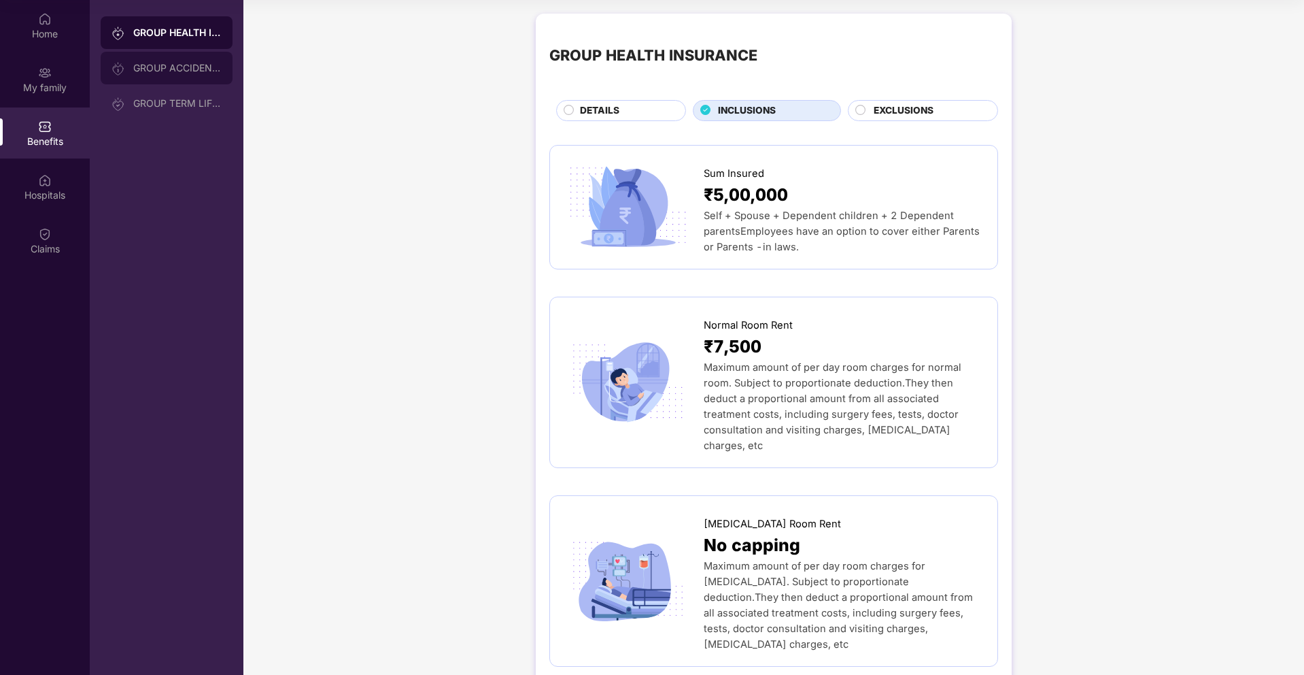
click at [178, 63] on div "GROUP ACCIDENTAL INSURANCE" at bounding box center [177, 68] width 88 height 11
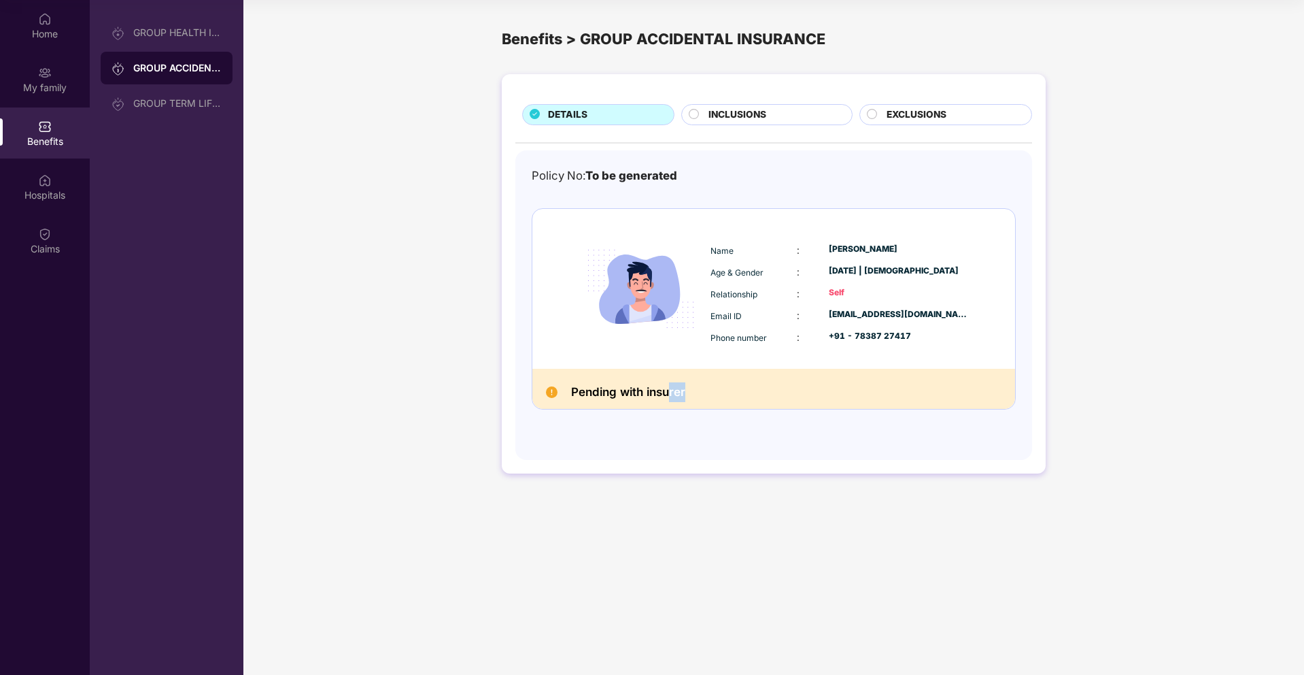
drag, startPoint x: 667, startPoint y: 400, endPoint x: 565, endPoint y: 407, distance: 102.2
click at [565, 407] on div "Pending with insurer" at bounding box center [773, 389] width 483 height 40
click at [180, 103] on div "GROUP TERM LIFE INSURANCE" at bounding box center [177, 103] width 88 height 11
